Goal: Task Accomplishment & Management: Manage account settings

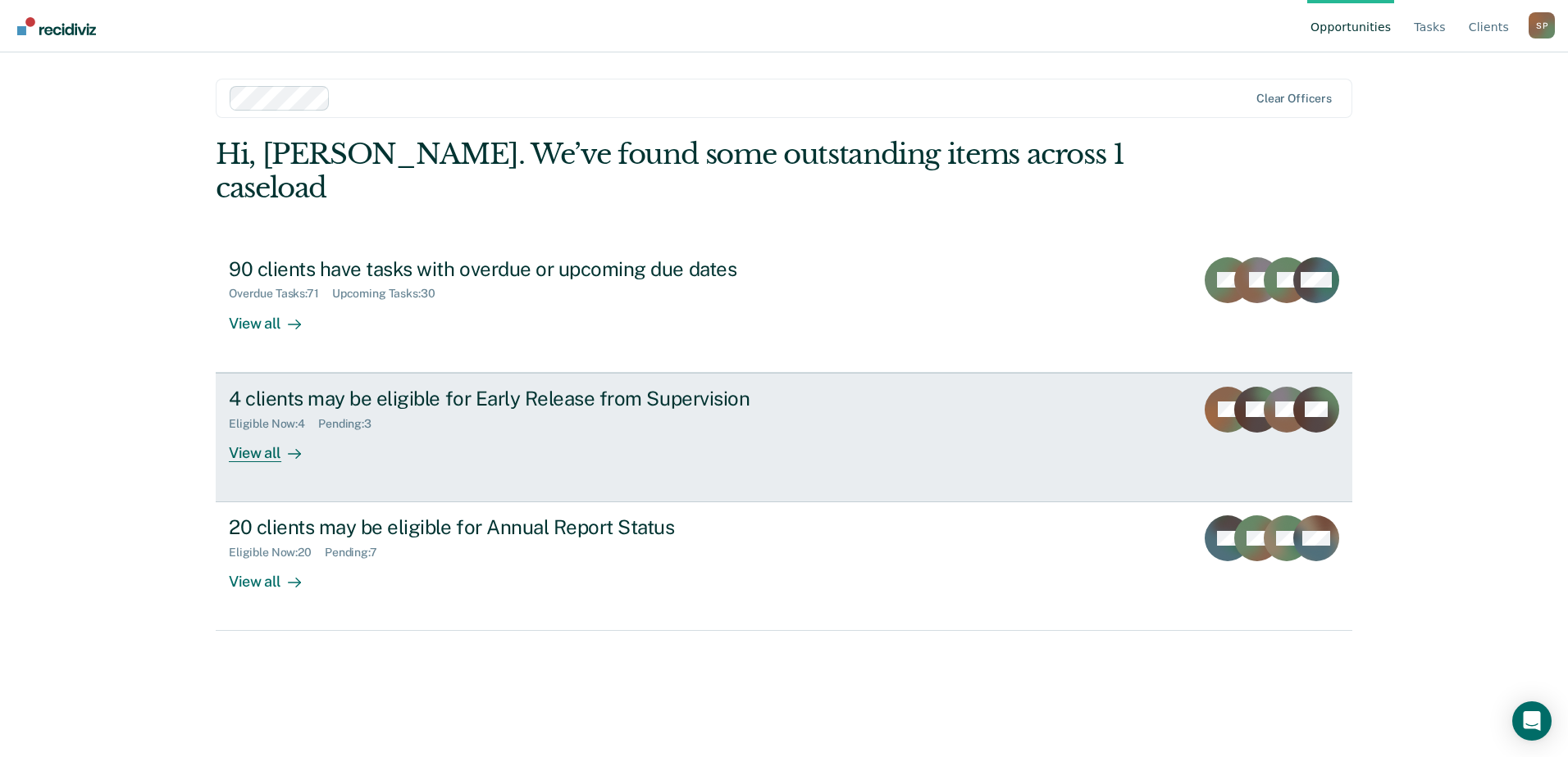
click at [254, 430] on div "View all" at bounding box center [274, 446] width 92 height 32
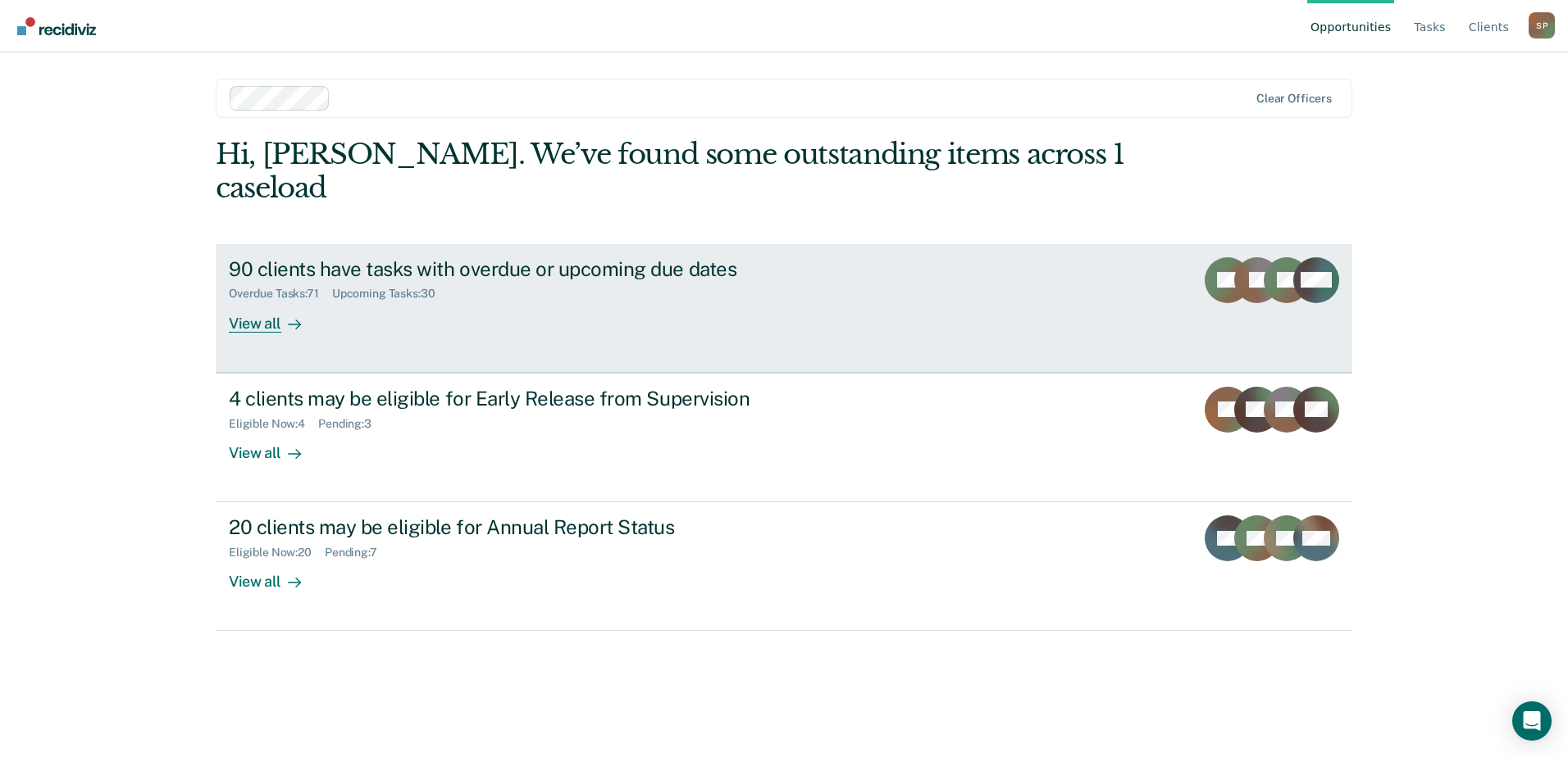
click at [291, 257] on div "90 clients have tasks with overdue or upcoming due dates" at bounding box center [517, 268] width 576 height 24
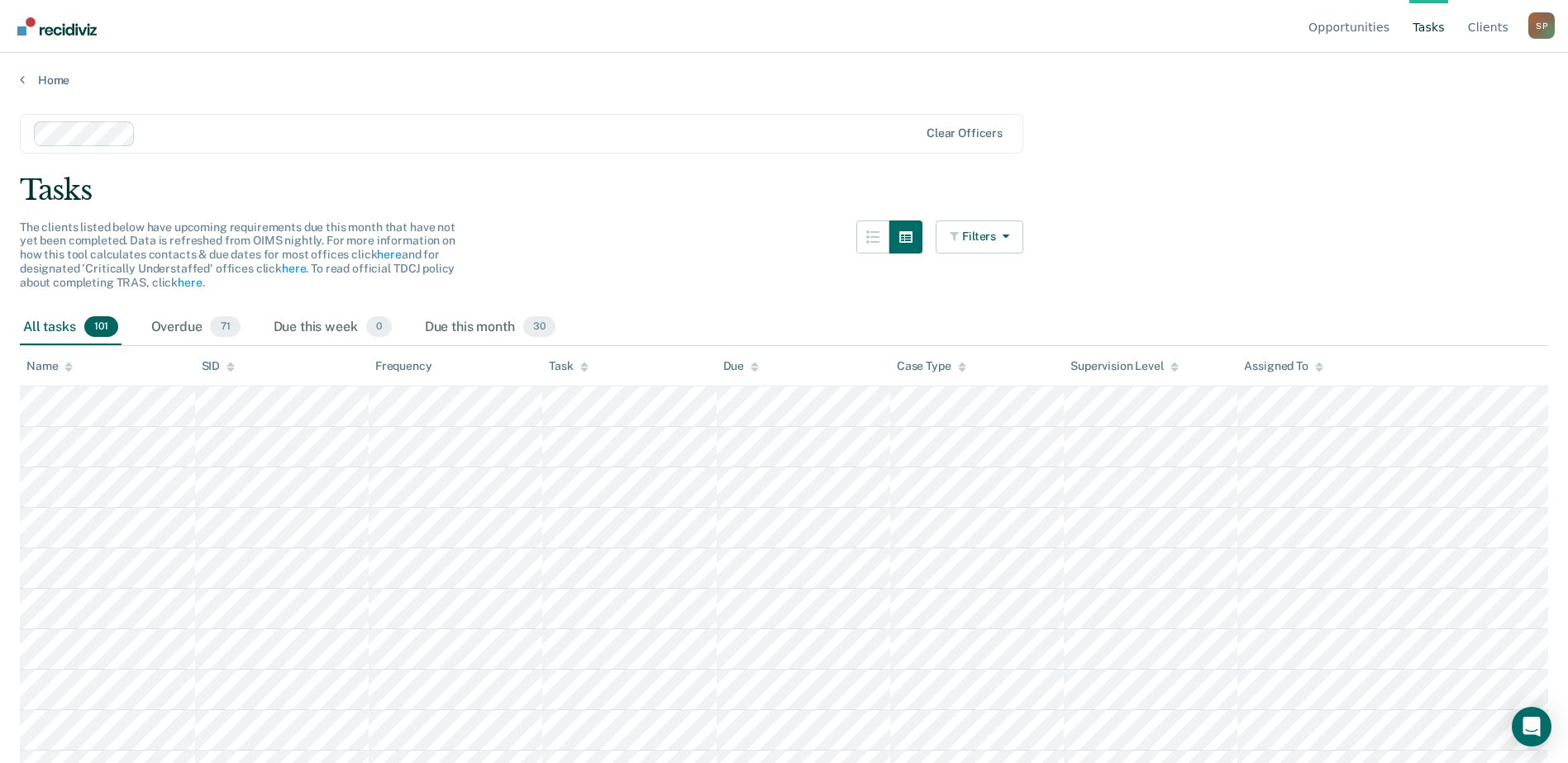
click at [56, 369] on div "Name" at bounding box center [49, 366] width 46 height 14
click at [68, 369] on icon at bounding box center [68, 369] width 8 height 4
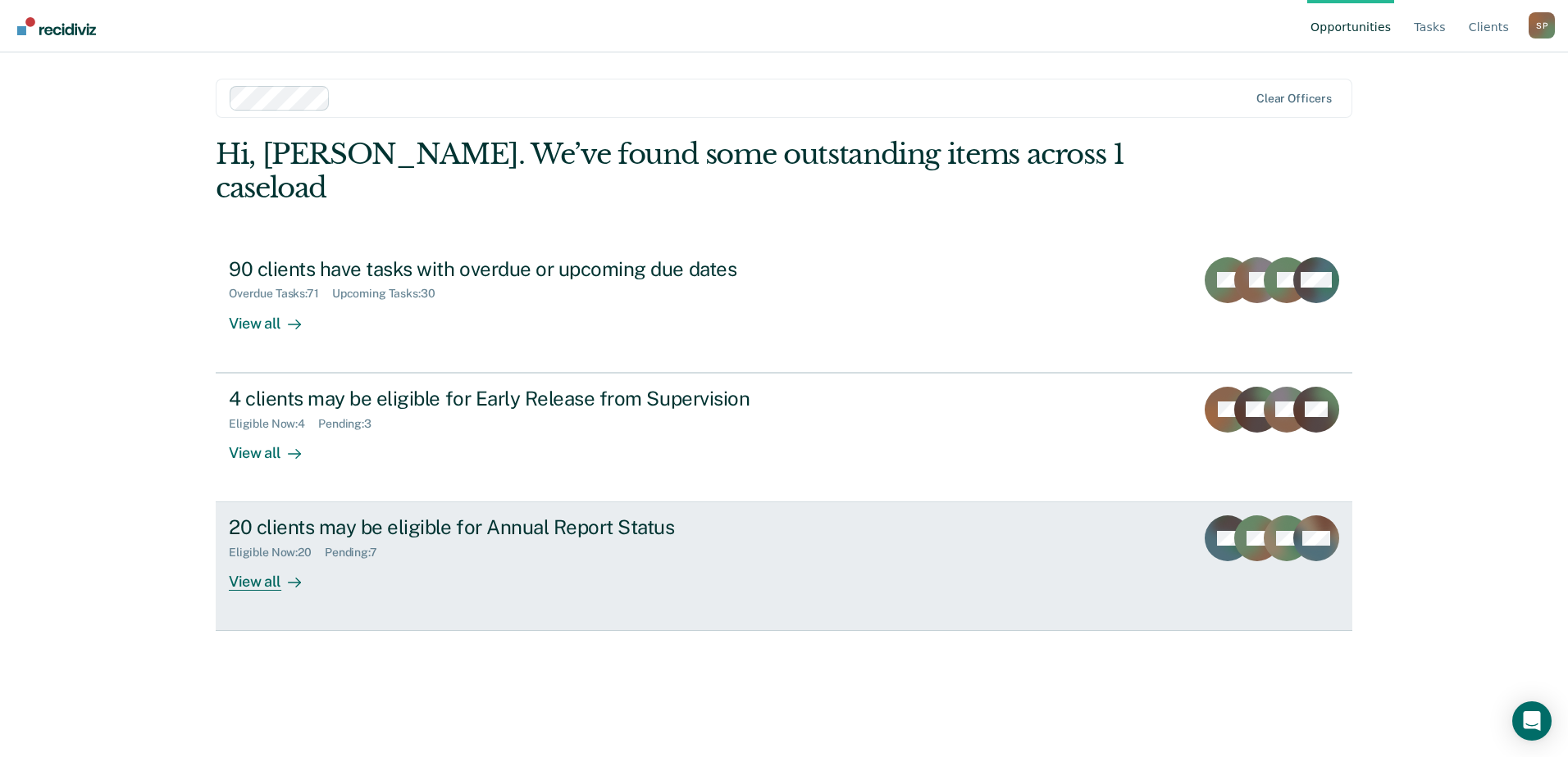
click at [400, 516] on div "20 clients may be eligible for Annual Report Status" at bounding box center [517, 527] width 576 height 24
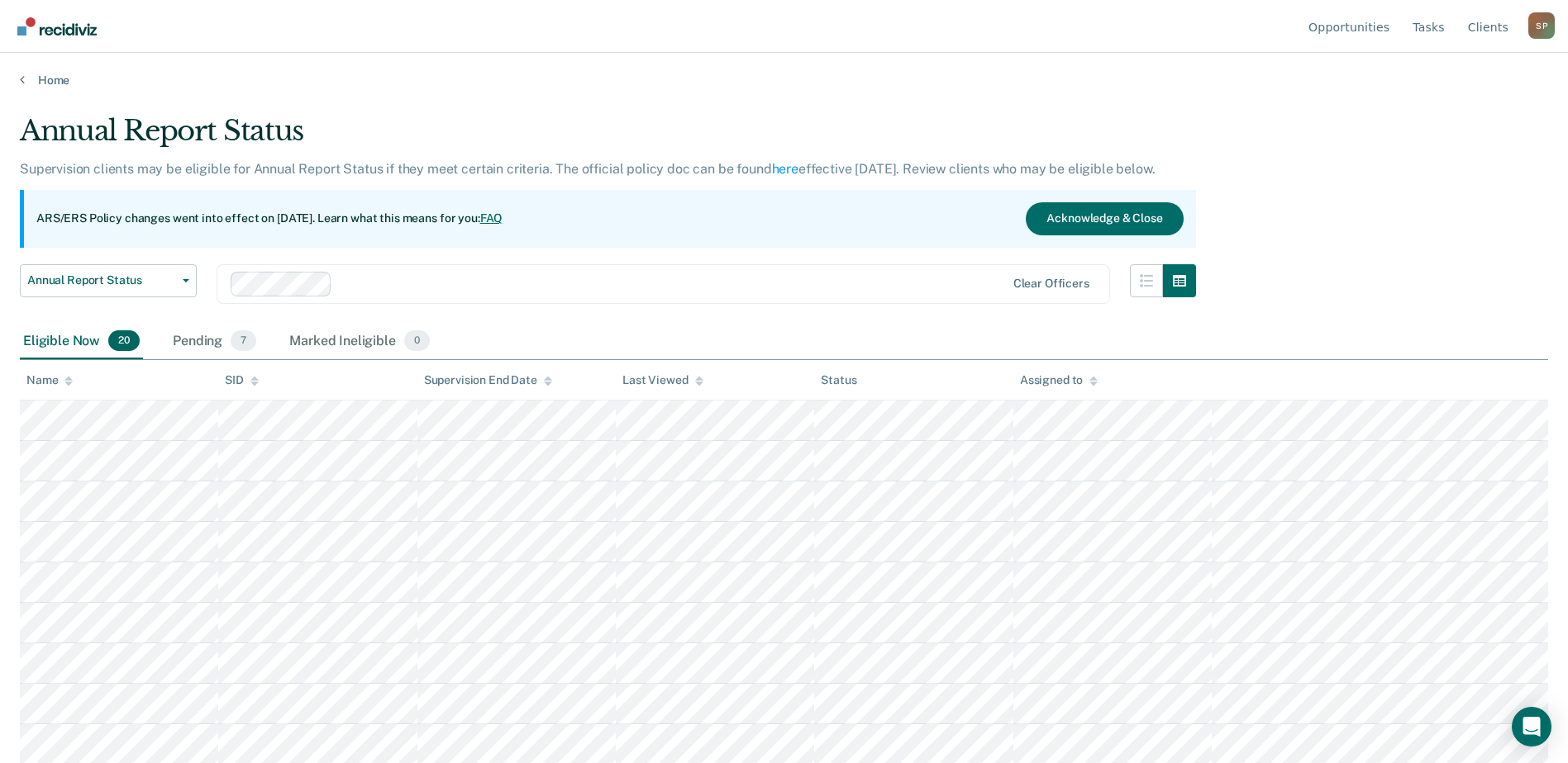
click at [68, 377] on icon at bounding box center [68, 378] width 8 height 4
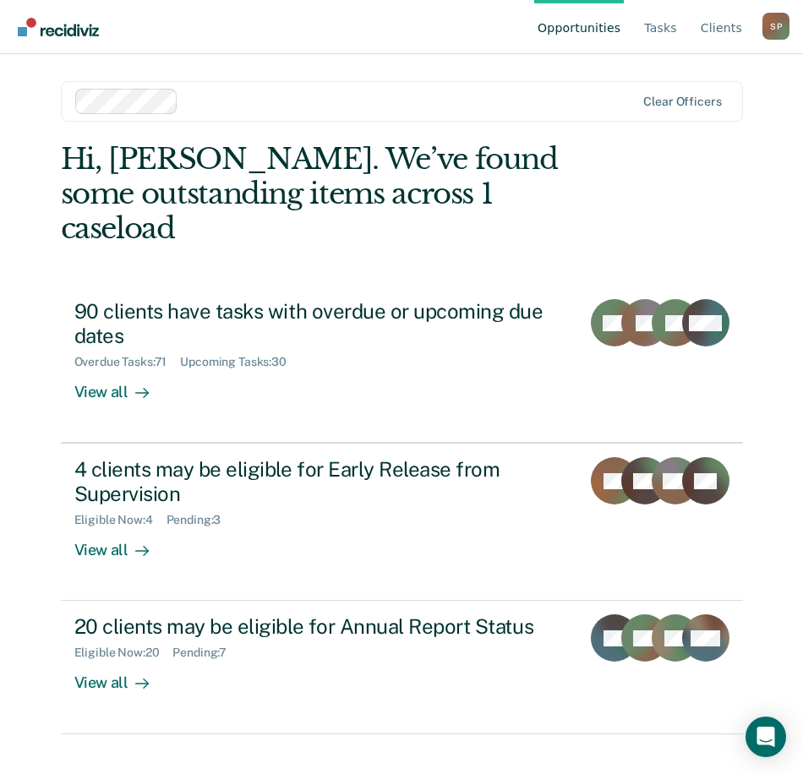
click at [772, 23] on div "S P" at bounding box center [776, 26] width 27 height 27
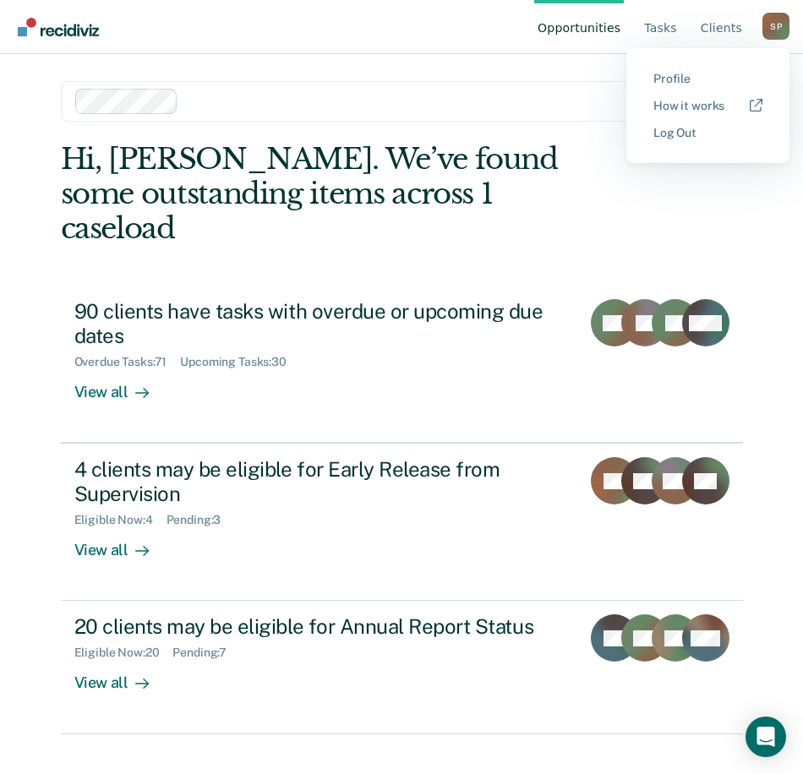
click at [685, 143] on button "Log Out" at bounding box center [708, 132] width 163 height 27
